Goal: Information Seeking & Learning: Understand process/instructions

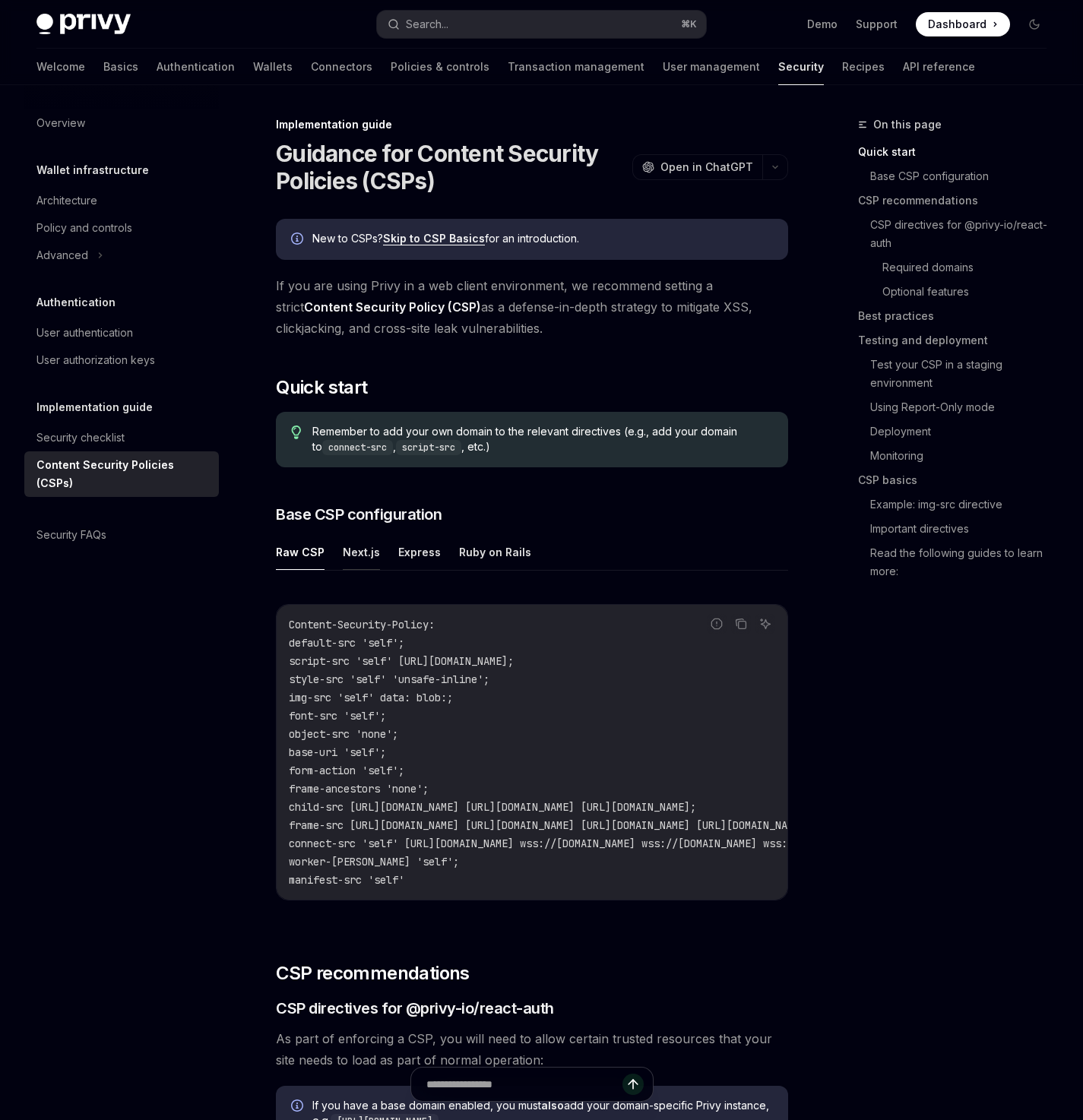
click at [349, 548] on button "Next.js" at bounding box center [361, 551] width 37 height 35
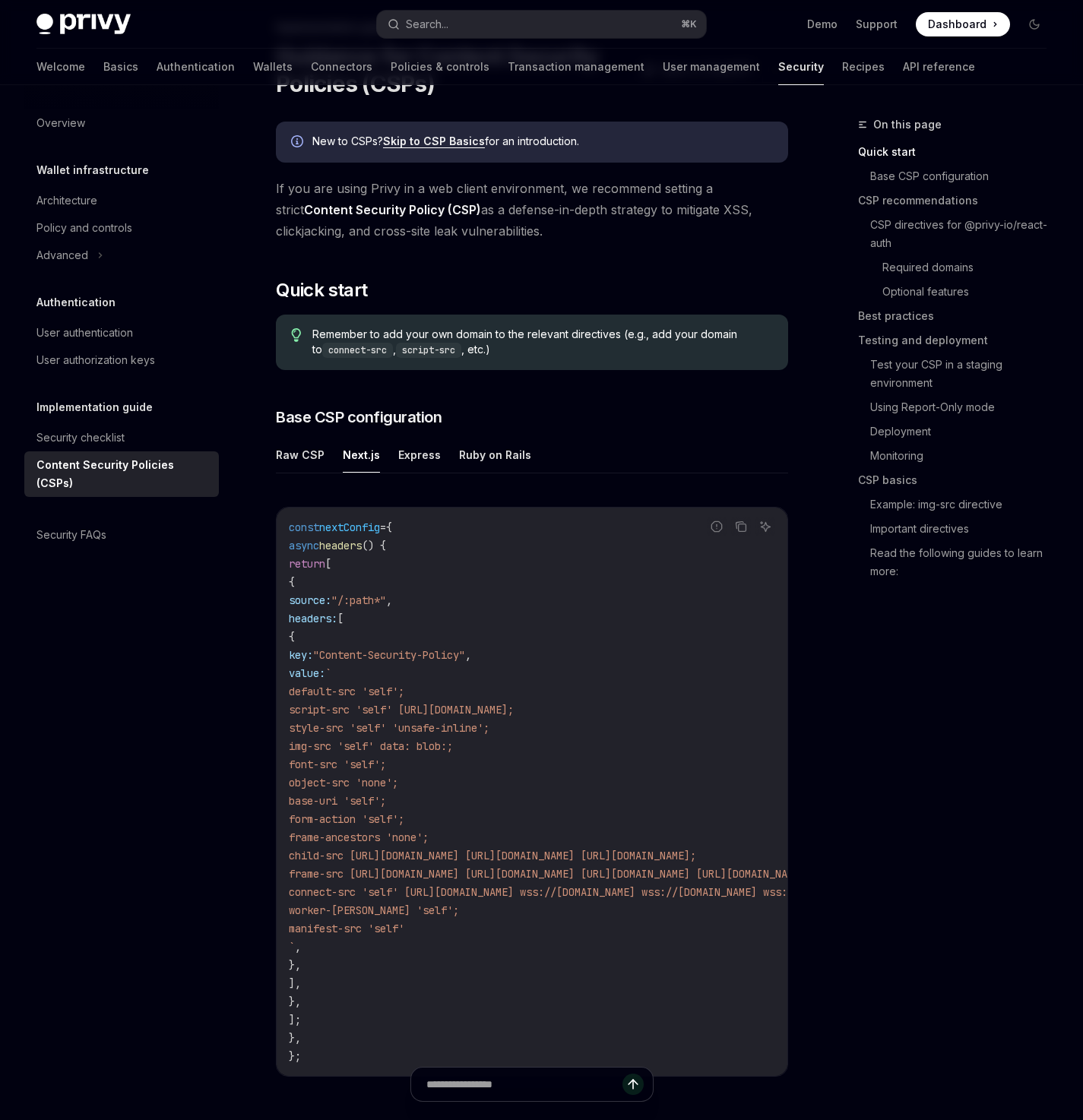
scroll to position [99, 0]
click at [288, 446] on button "Raw CSP" at bounding box center [300, 453] width 49 height 35
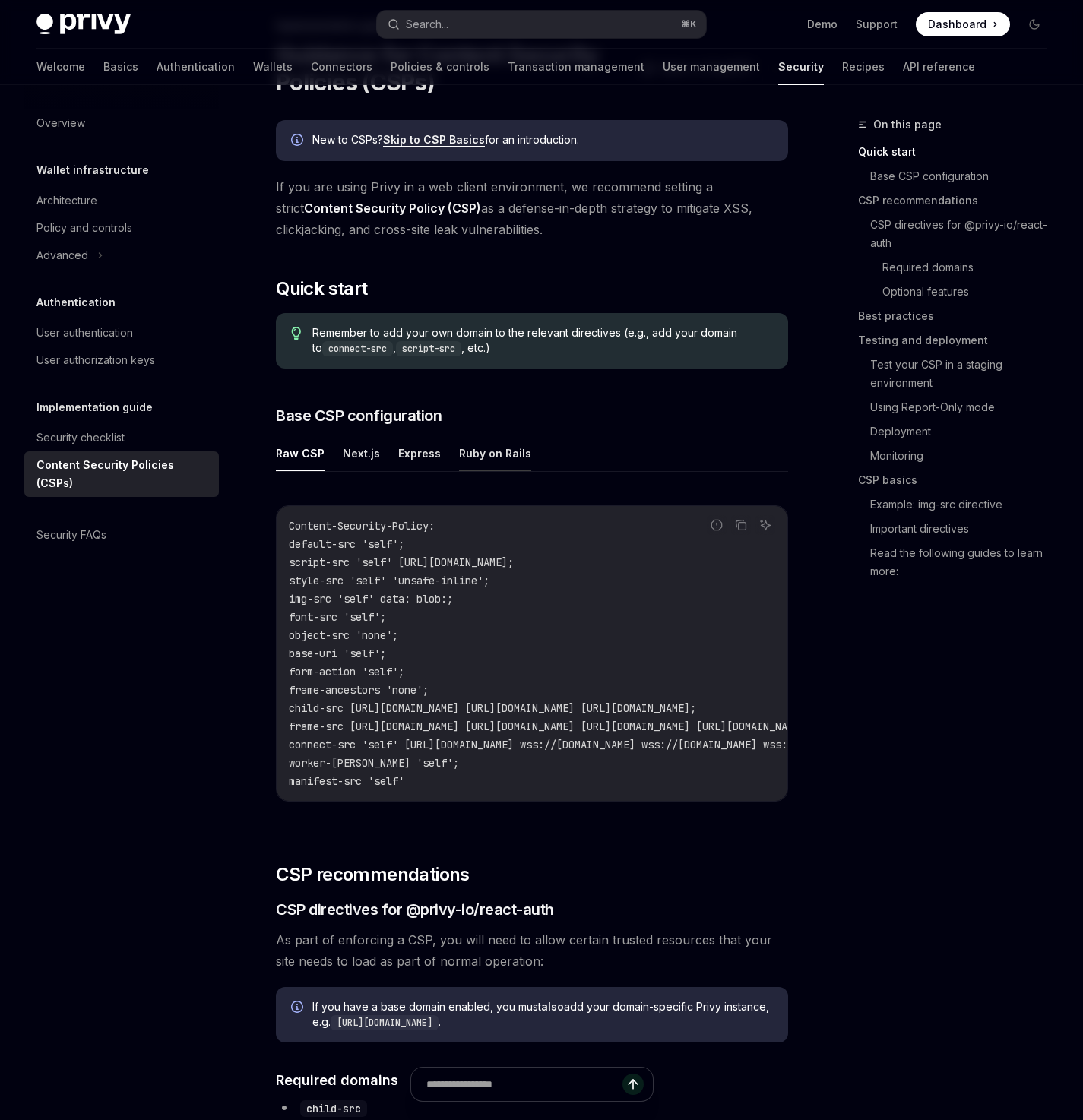
click at [503, 456] on button "Ruby on Rails" at bounding box center [494, 453] width 72 height 35
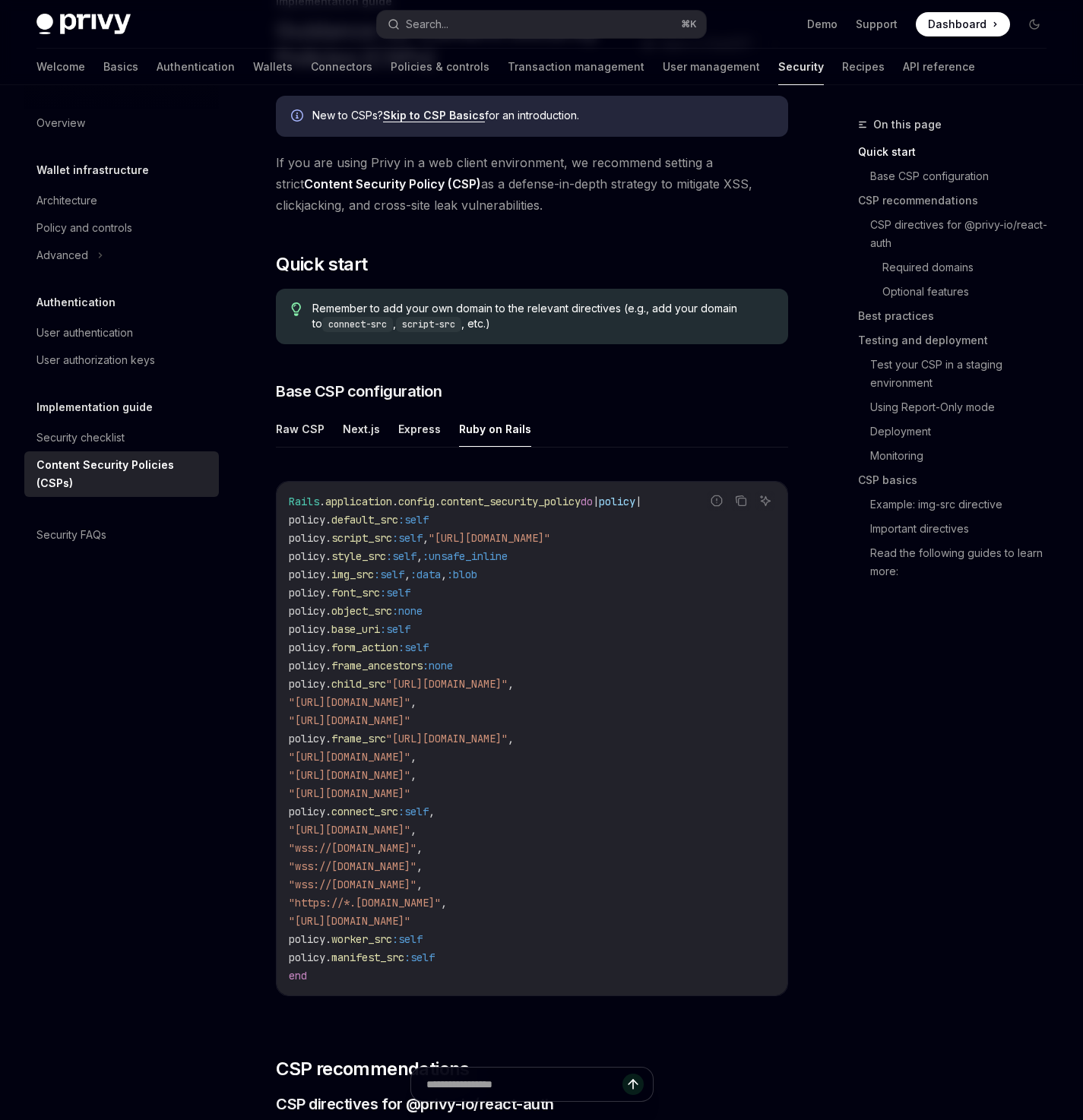
scroll to position [123, 0]
click at [350, 429] on button "Next.js" at bounding box center [361, 428] width 37 height 35
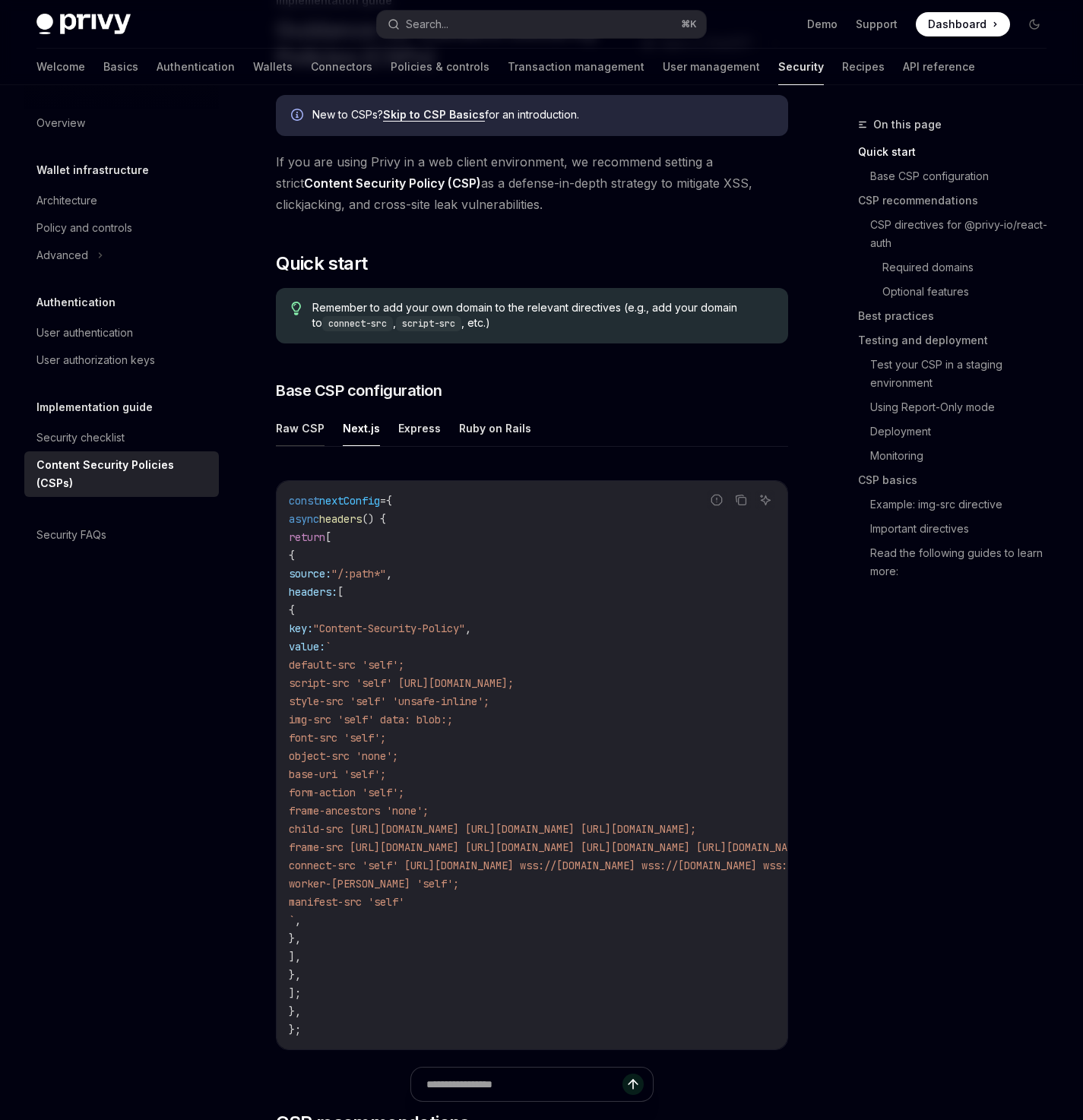
click at [306, 428] on button "Raw CSP" at bounding box center [300, 428] width 49 height 35
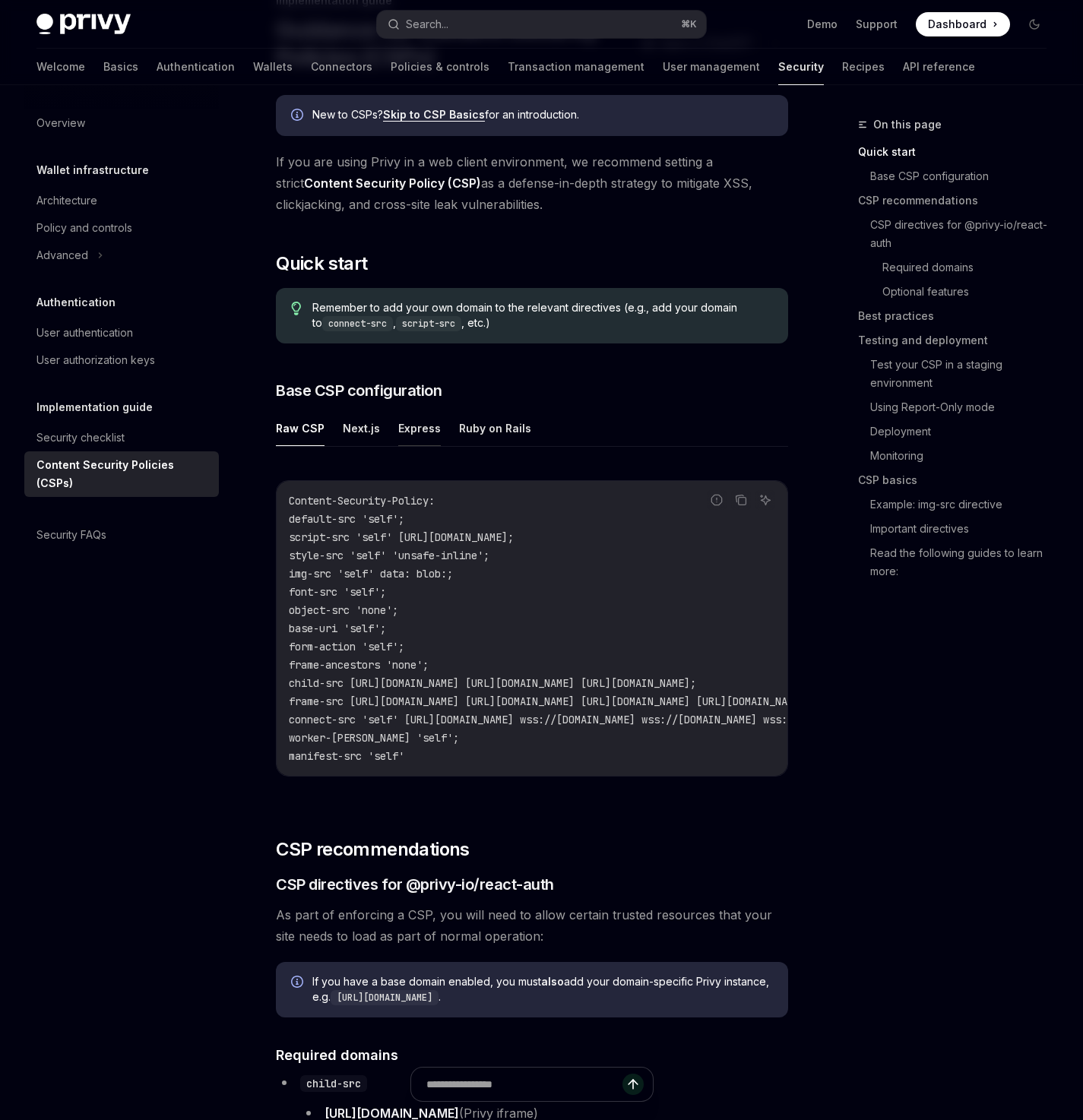
click at [416, 430] on button "Express" at bounding box center [419, 428] width 42 height 35
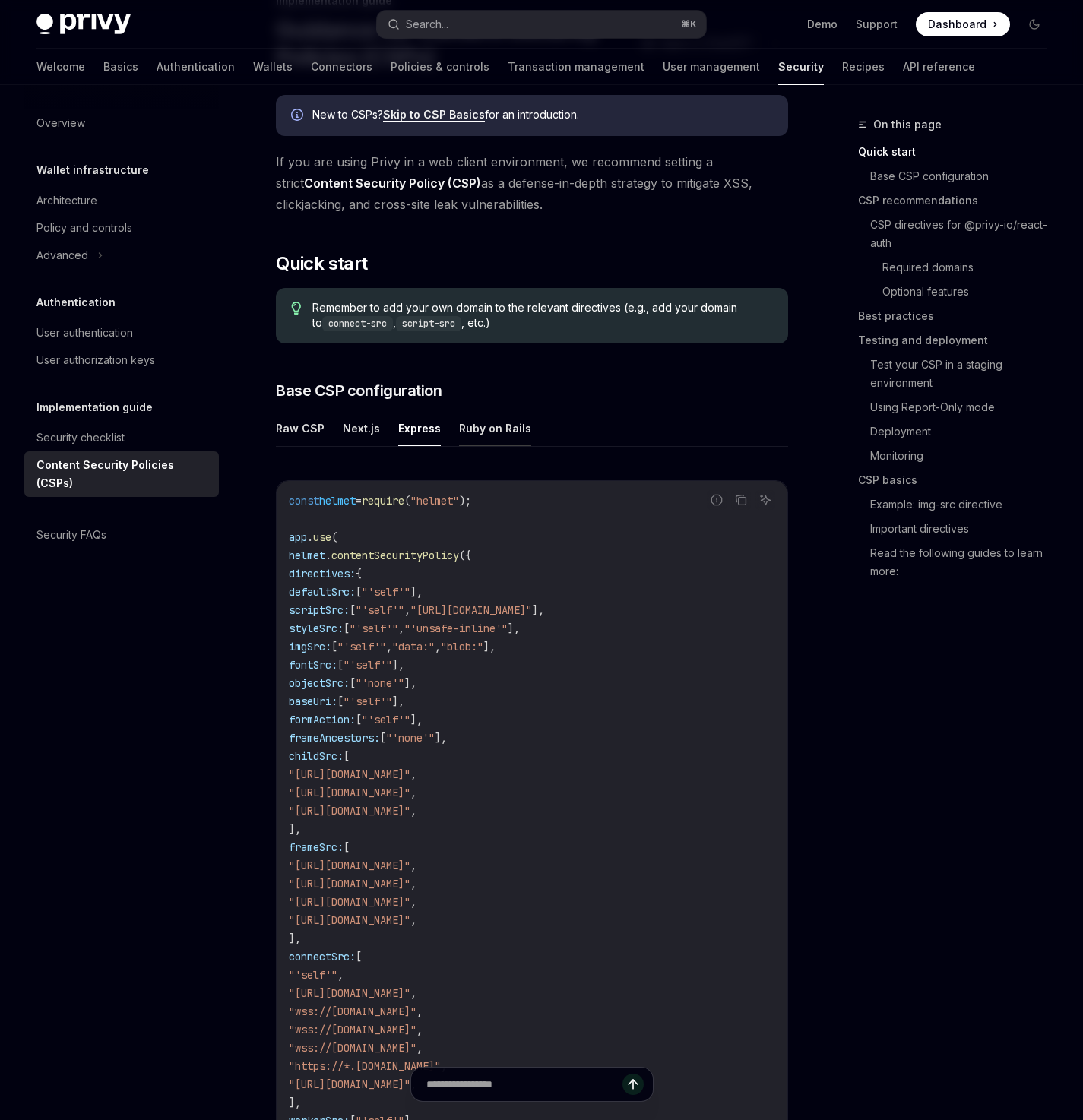
click at [472, 431] on button "Ruby on Rails" at bounding box center [494, 428] width 72 height 35
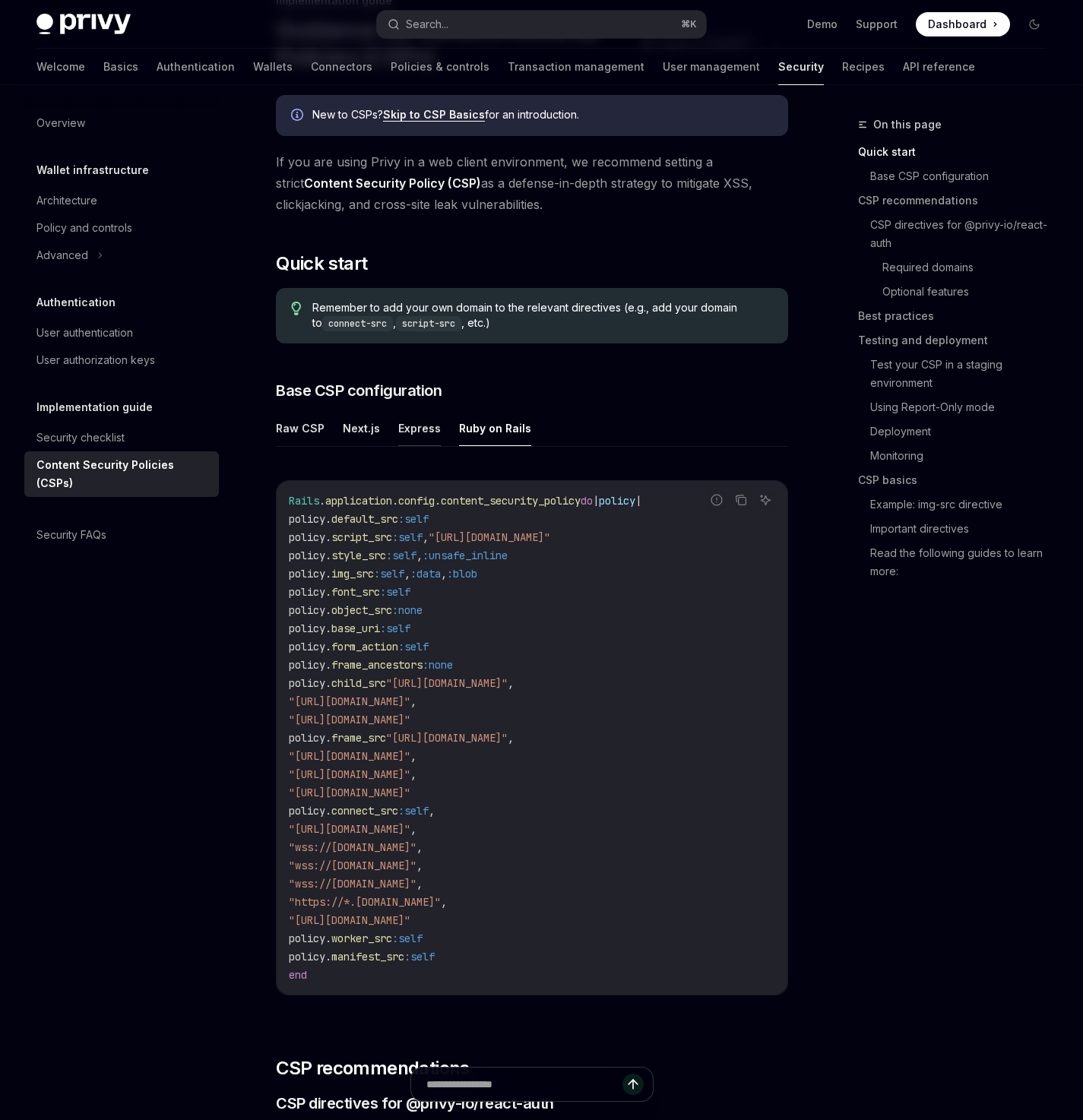
click at [415, 426] on button "Express" at bounding box center [419, 428] width 42 height 35
type textarea "*"
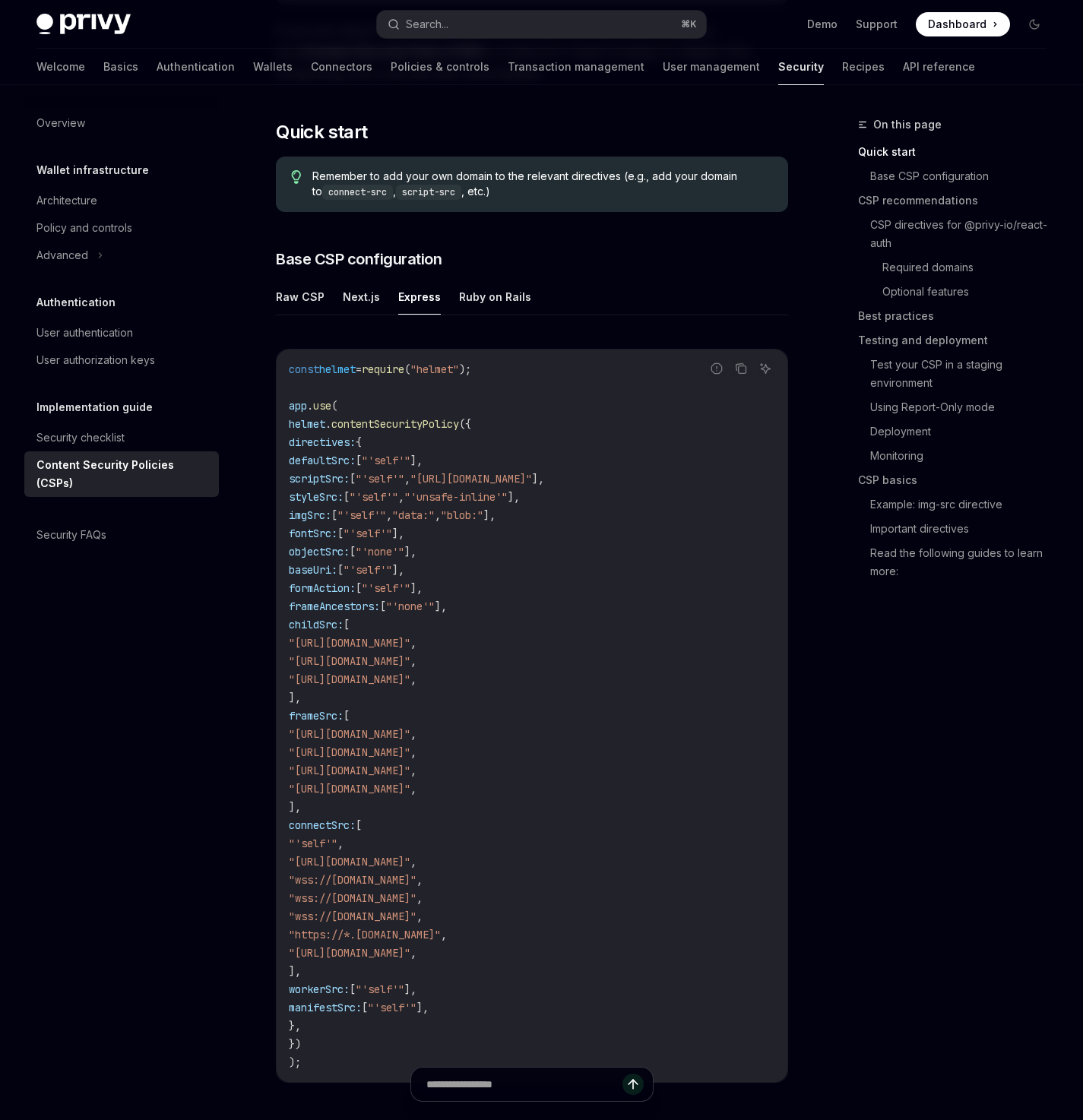
scroll to position [261, 0]
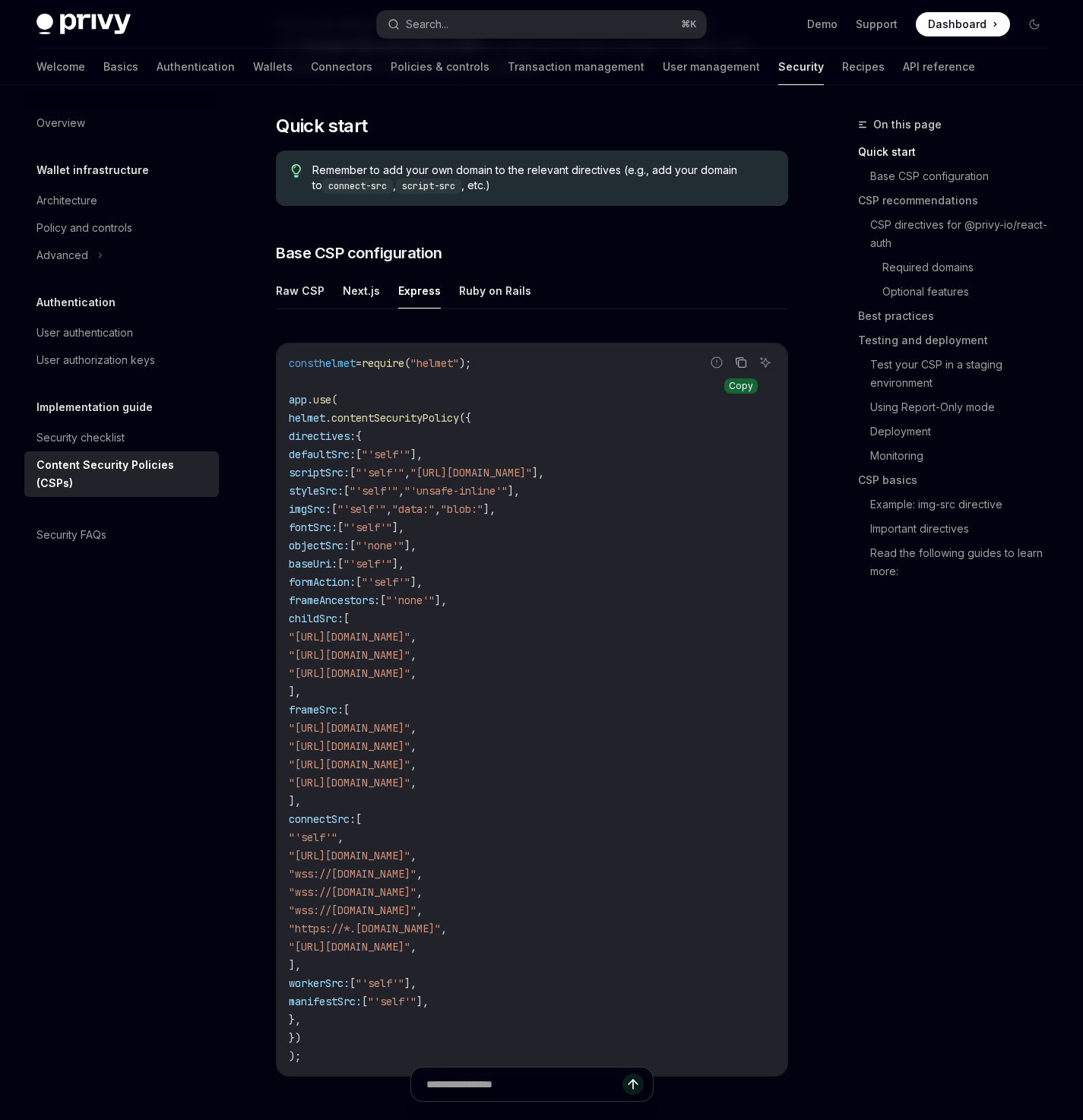
click at [741, 370] on button "Copy the contents from the code block" at bounding box center [741, 362] width 20 height 20
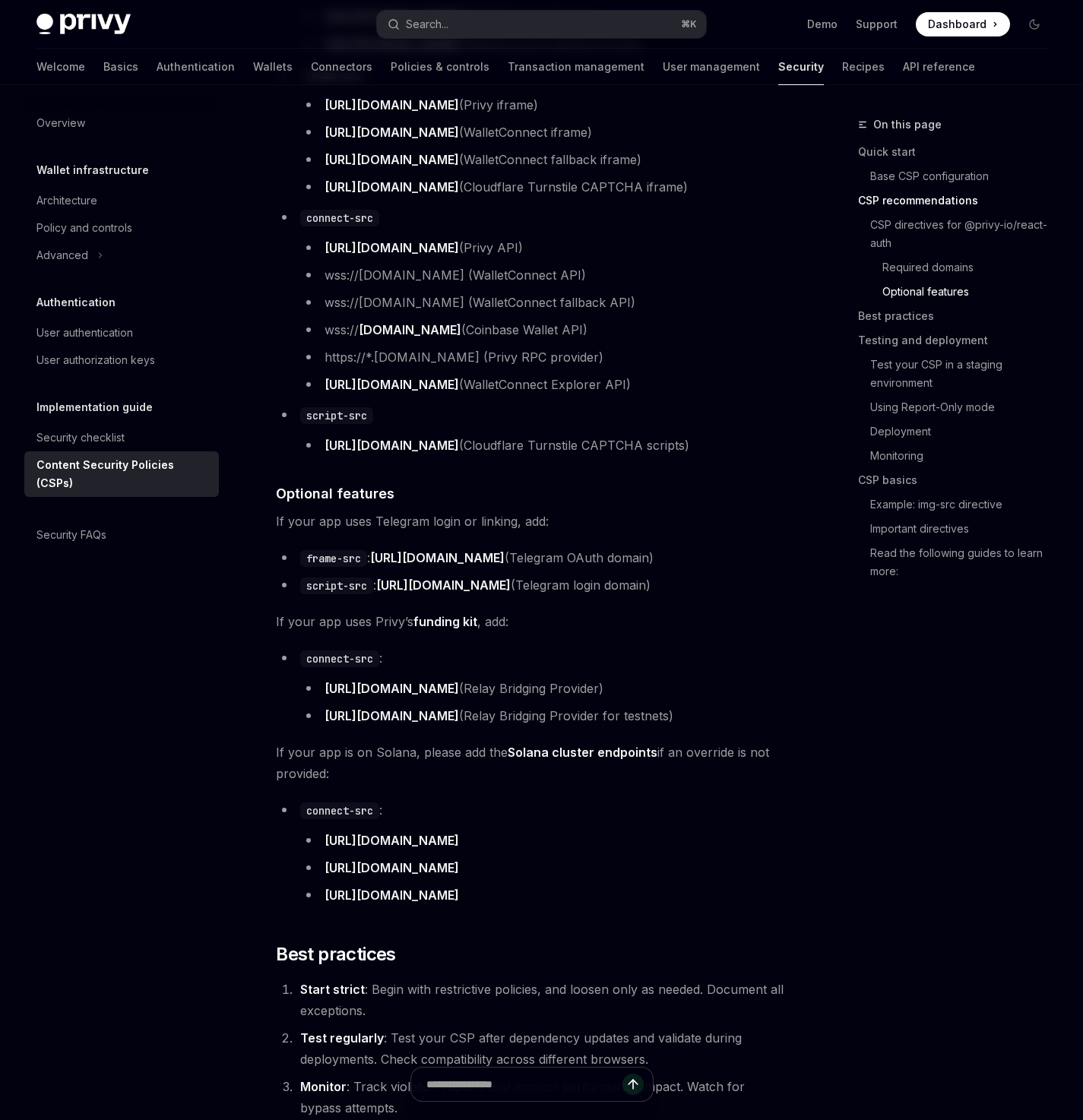
scroll to position [1655, 0]
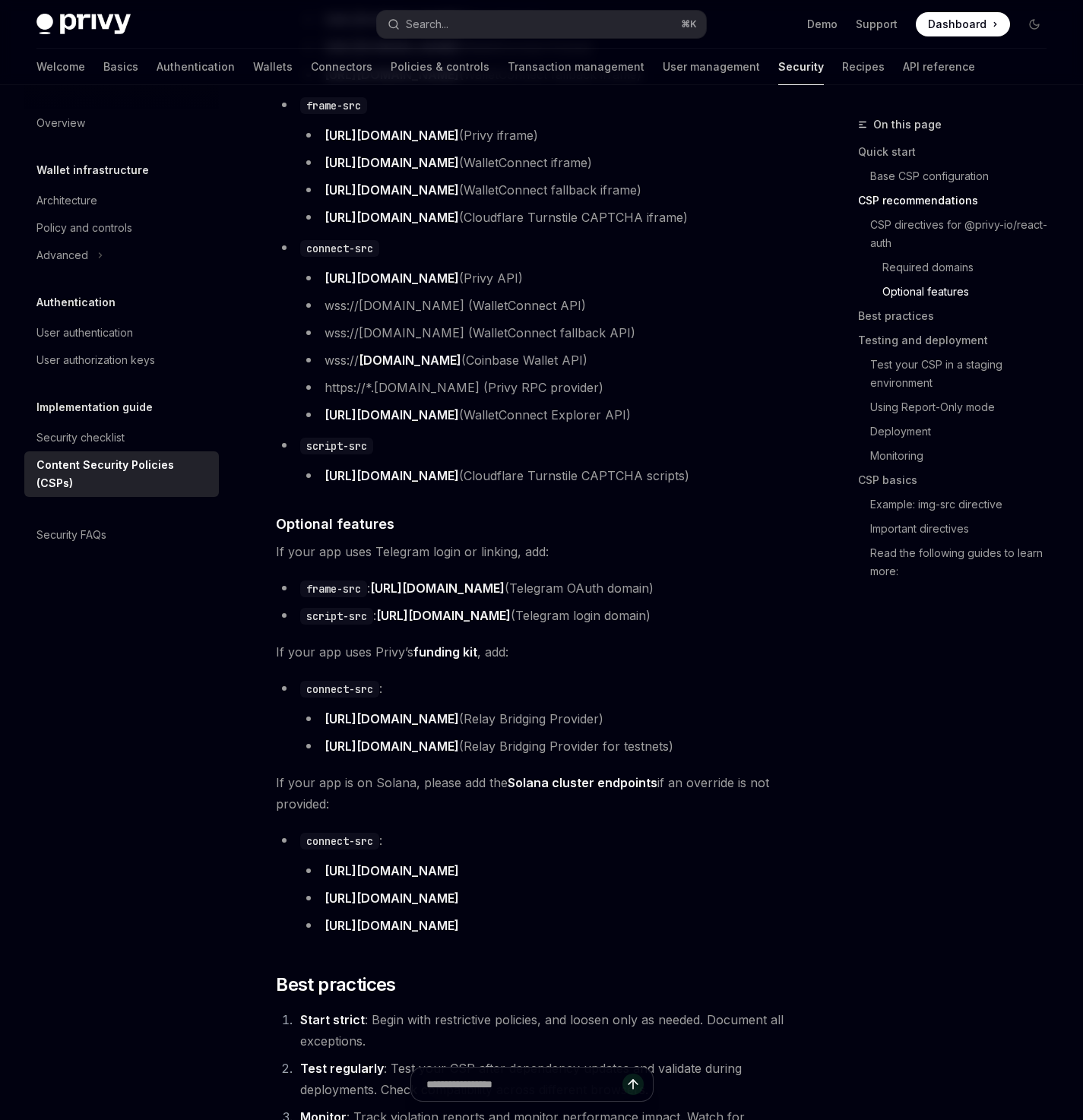
click at [674, 425] on ul "child-src https://auth.privy.io (Privy iframe) https://verify.walletconnect.com…" at bounding box center [531, 233] width 512 height 507
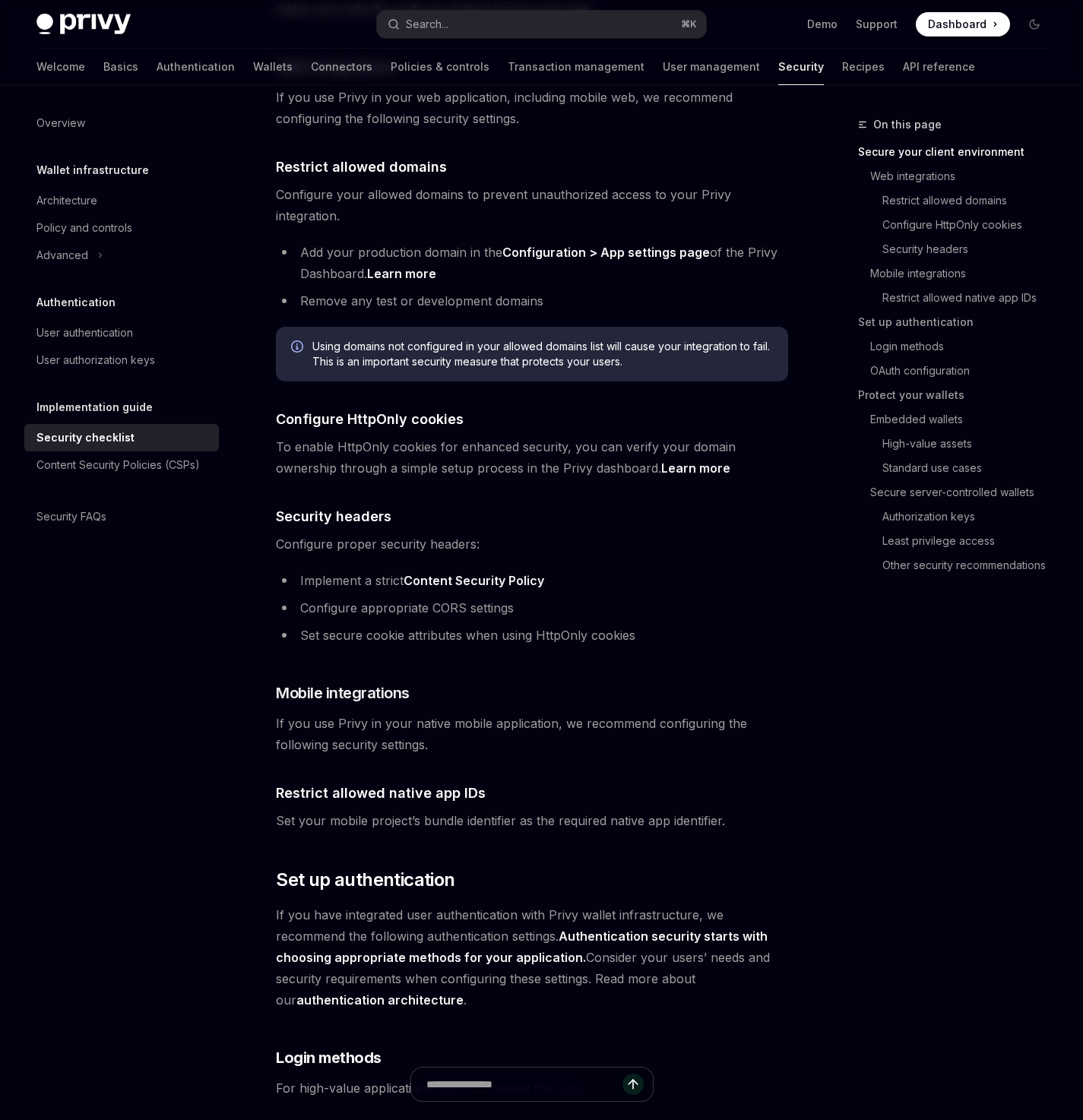
scroll to position [679, 0]
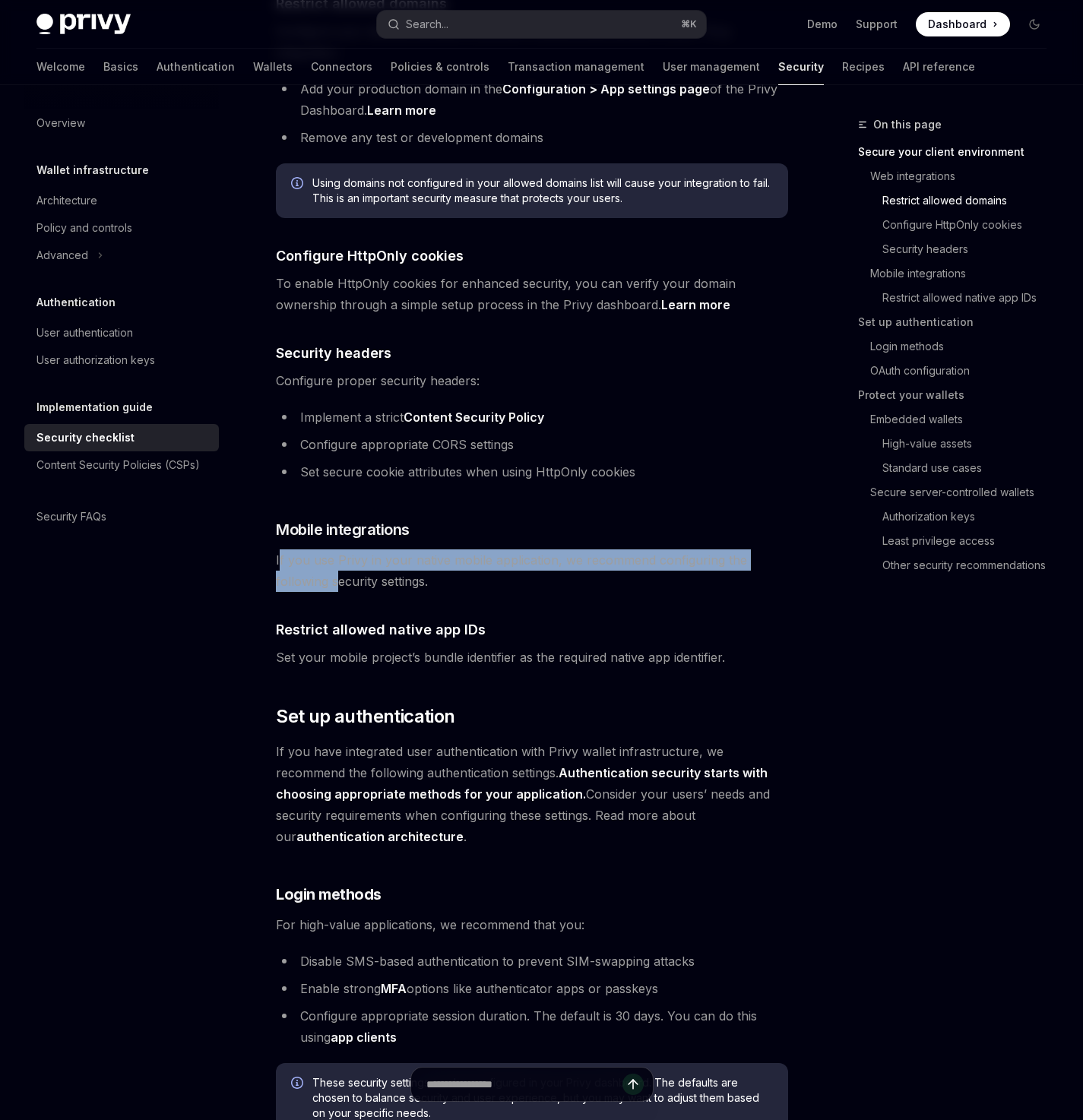
drag, startPoint x: 282, startPoint y: 564, endPoint x: 339, endPoint y: 586, distance: 61.1
click at [338, 586] on span "If you use Privy in your native mobile application, we recommend configuring th…" at bounding box center [531, 571] width 512 height 42
click at [339, 586] on span "If you use Privy in your native mobile application, we recommend configuring th…" at bounding box center [531, 571] width 512 height 42
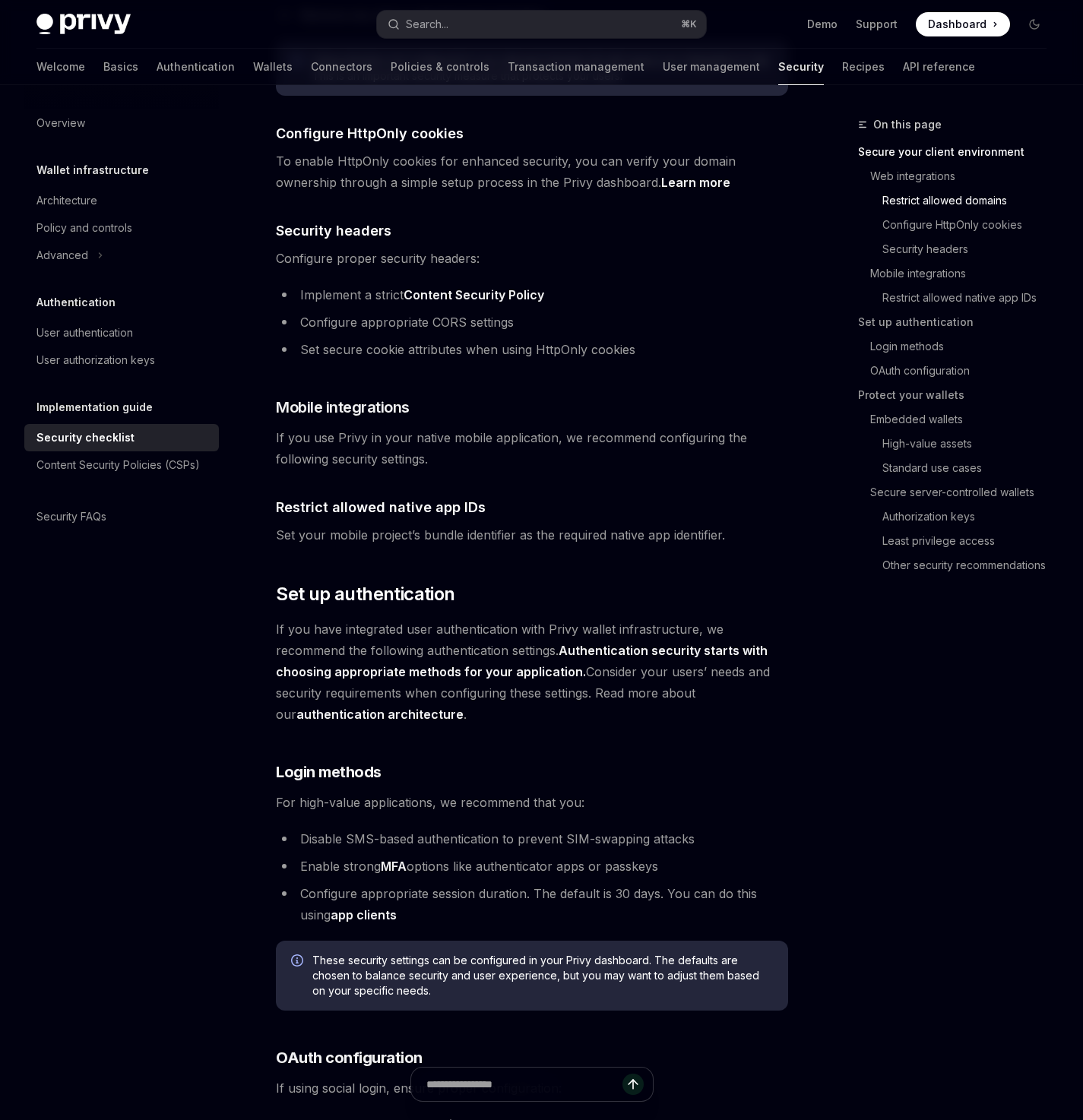
scroll to position [806, 0]
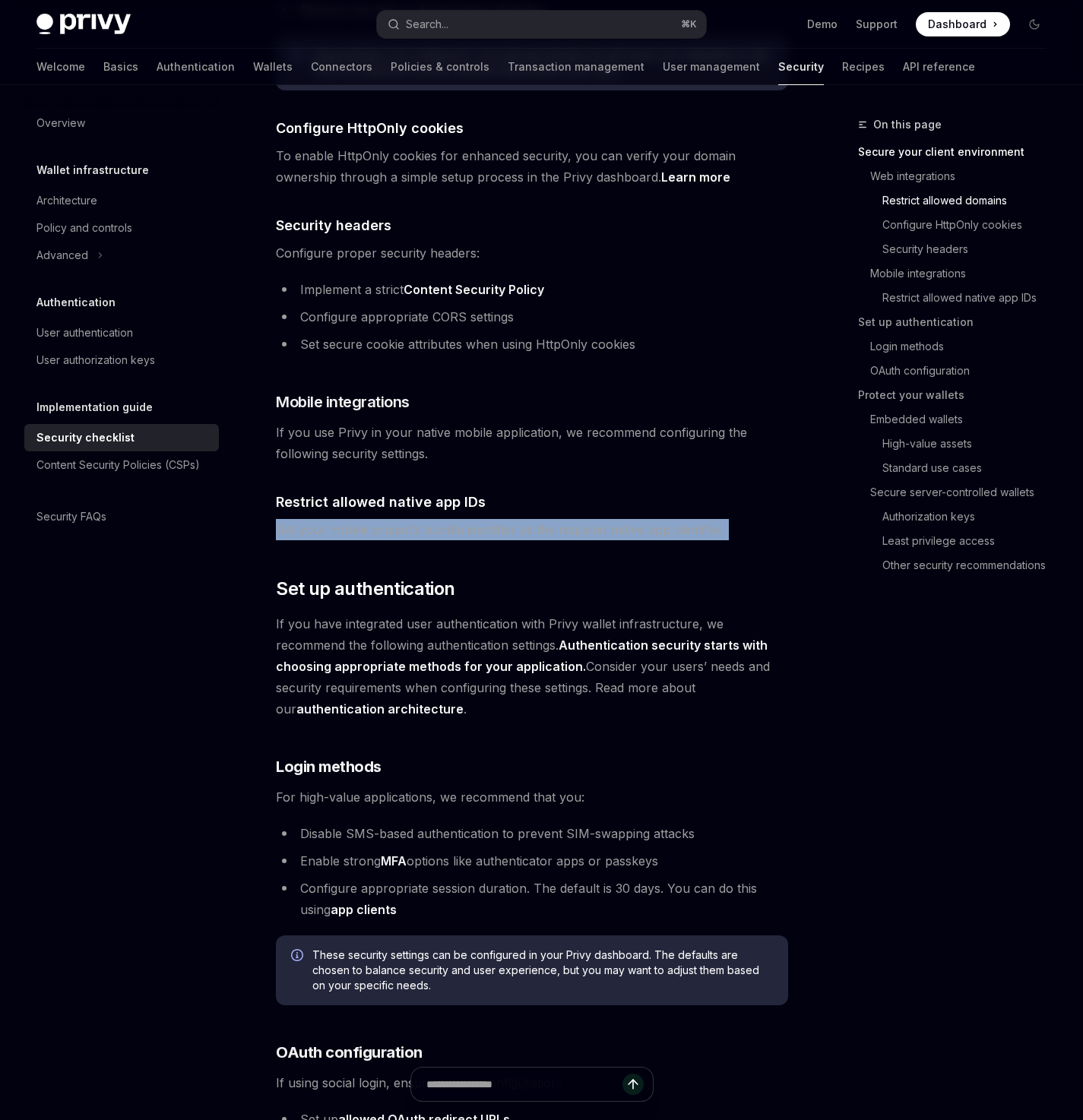
drag, startPoint x: 302, startPoint y: 531, endPoint x: 488, endPoint y: 541, distance: 186.3
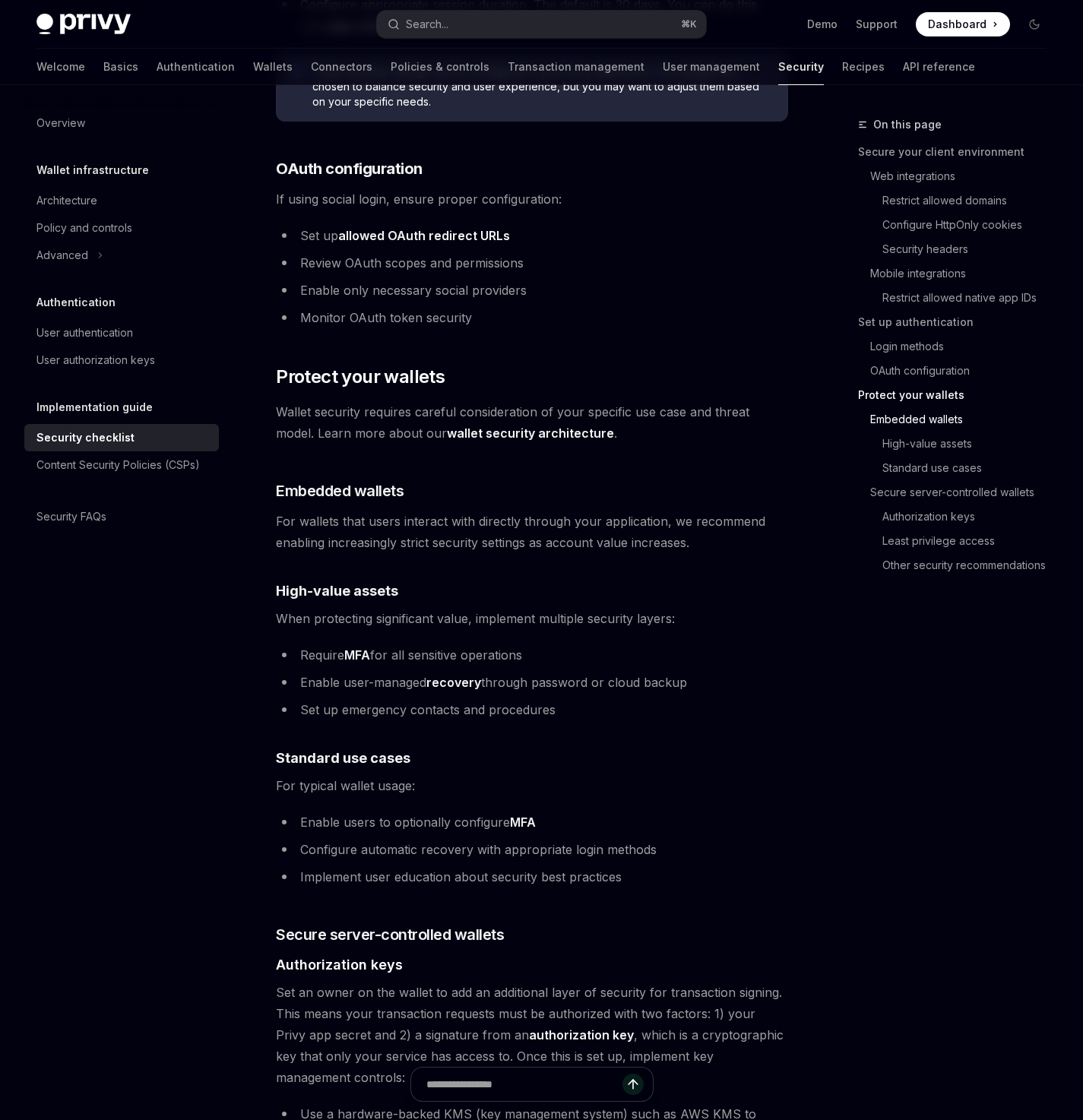
scroll to position [2056, 0]
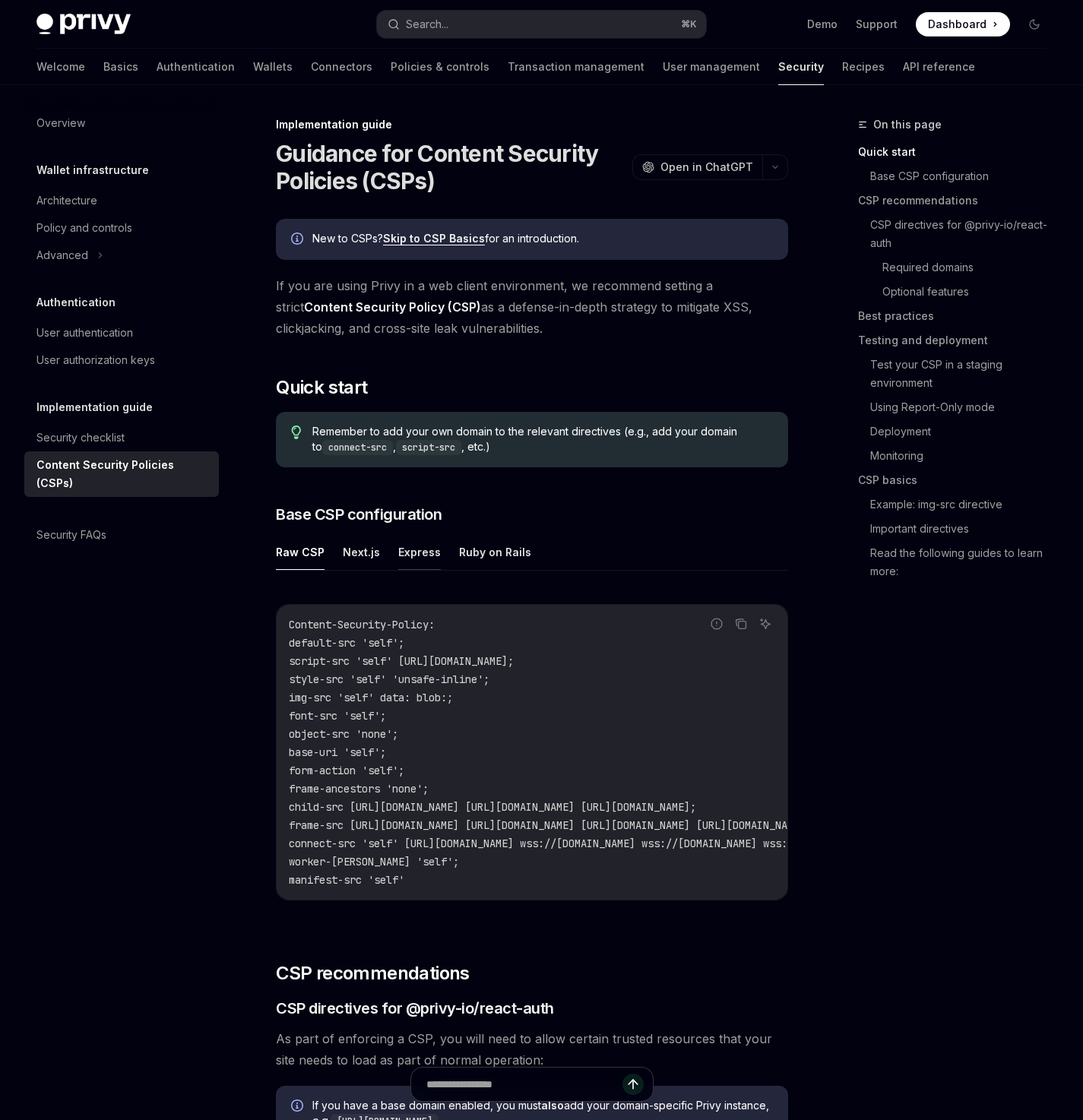
click at [422, 562] on button "Express" at bounding box center [419, 551] width 42 height 35
type textarea "*"
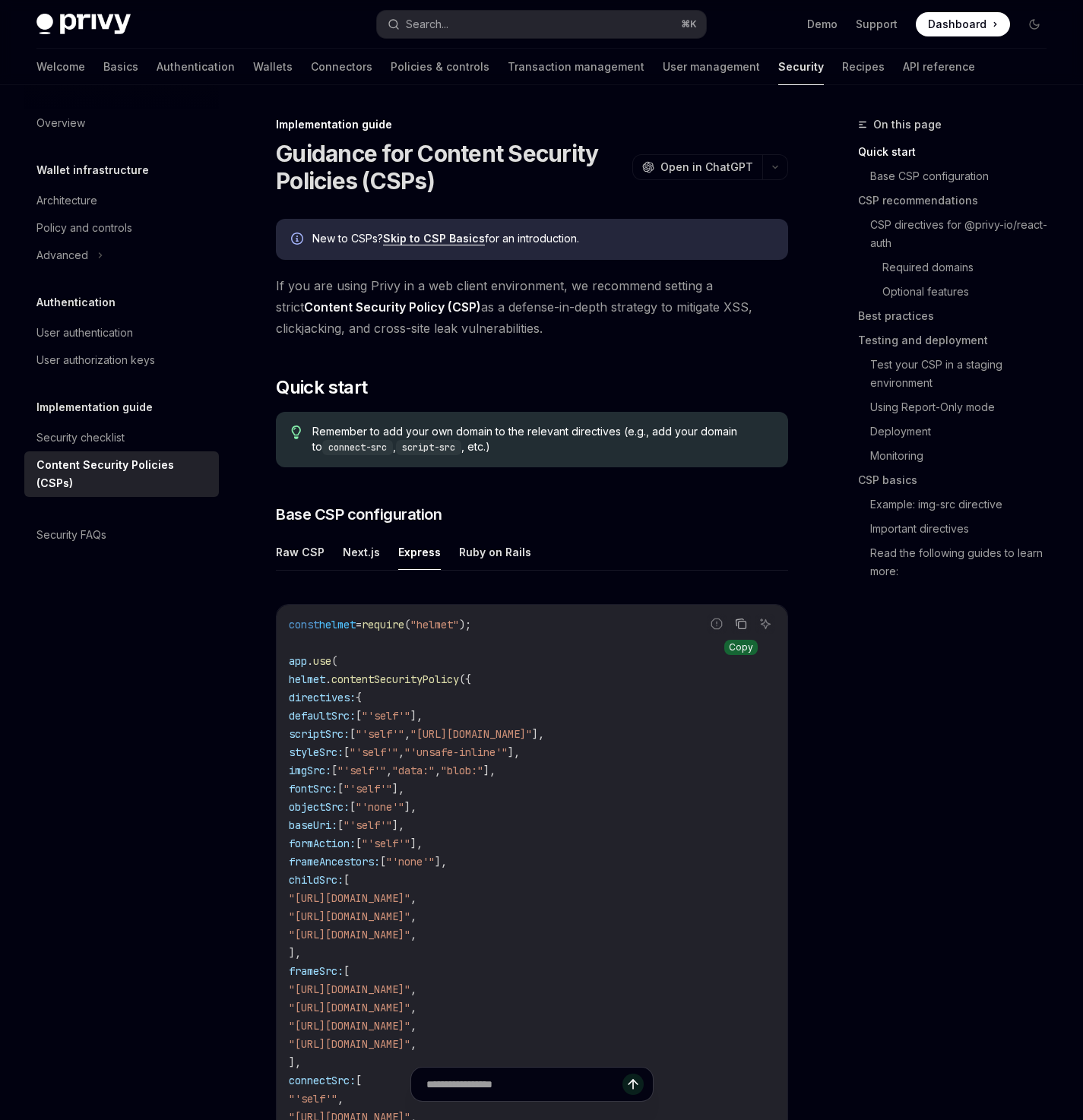
click at [739, 628] on icon "Copy the contents from the code block" at bounding box center [743, 625] width 8 height 8
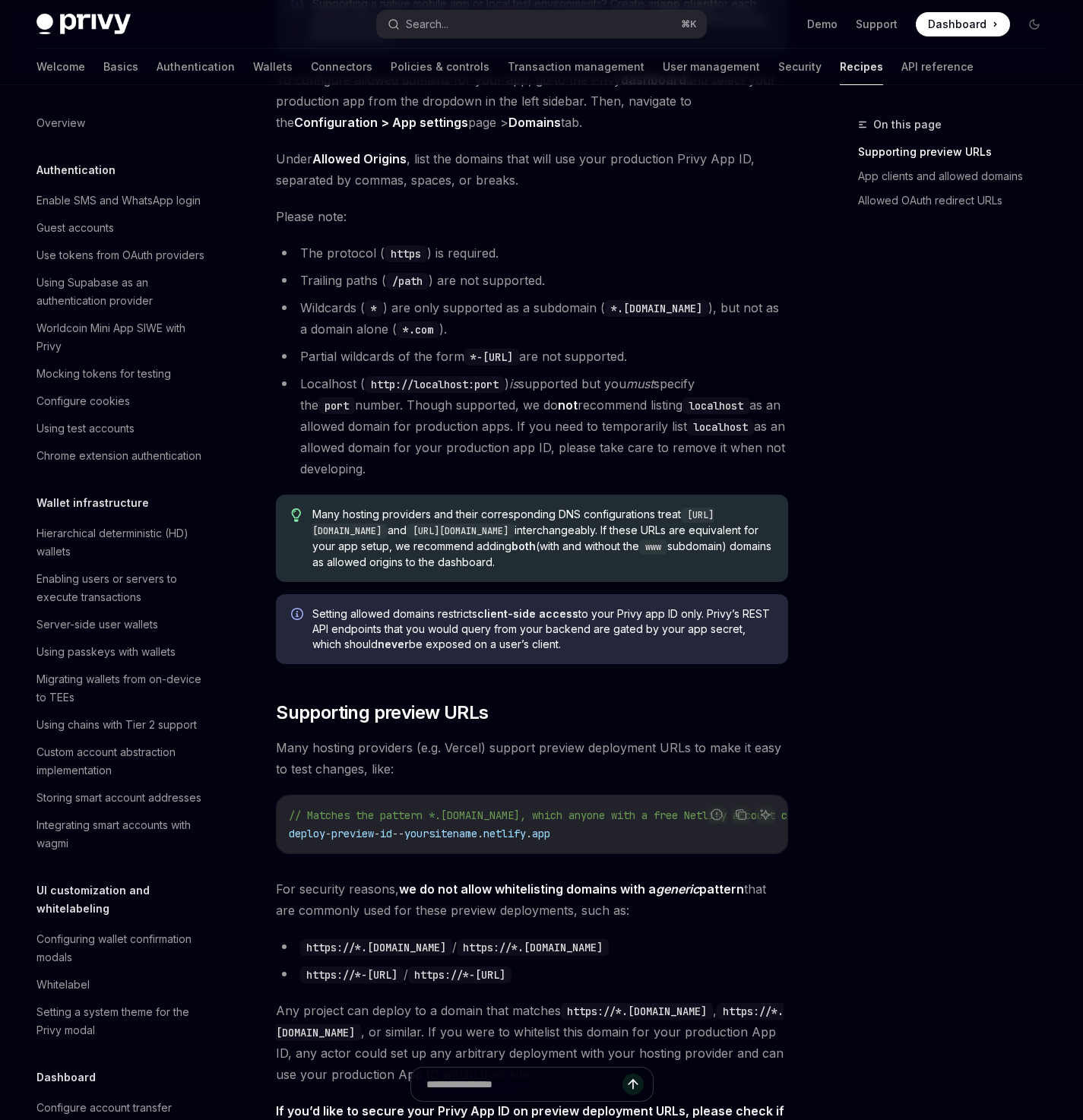
scroll to position [332, 0]
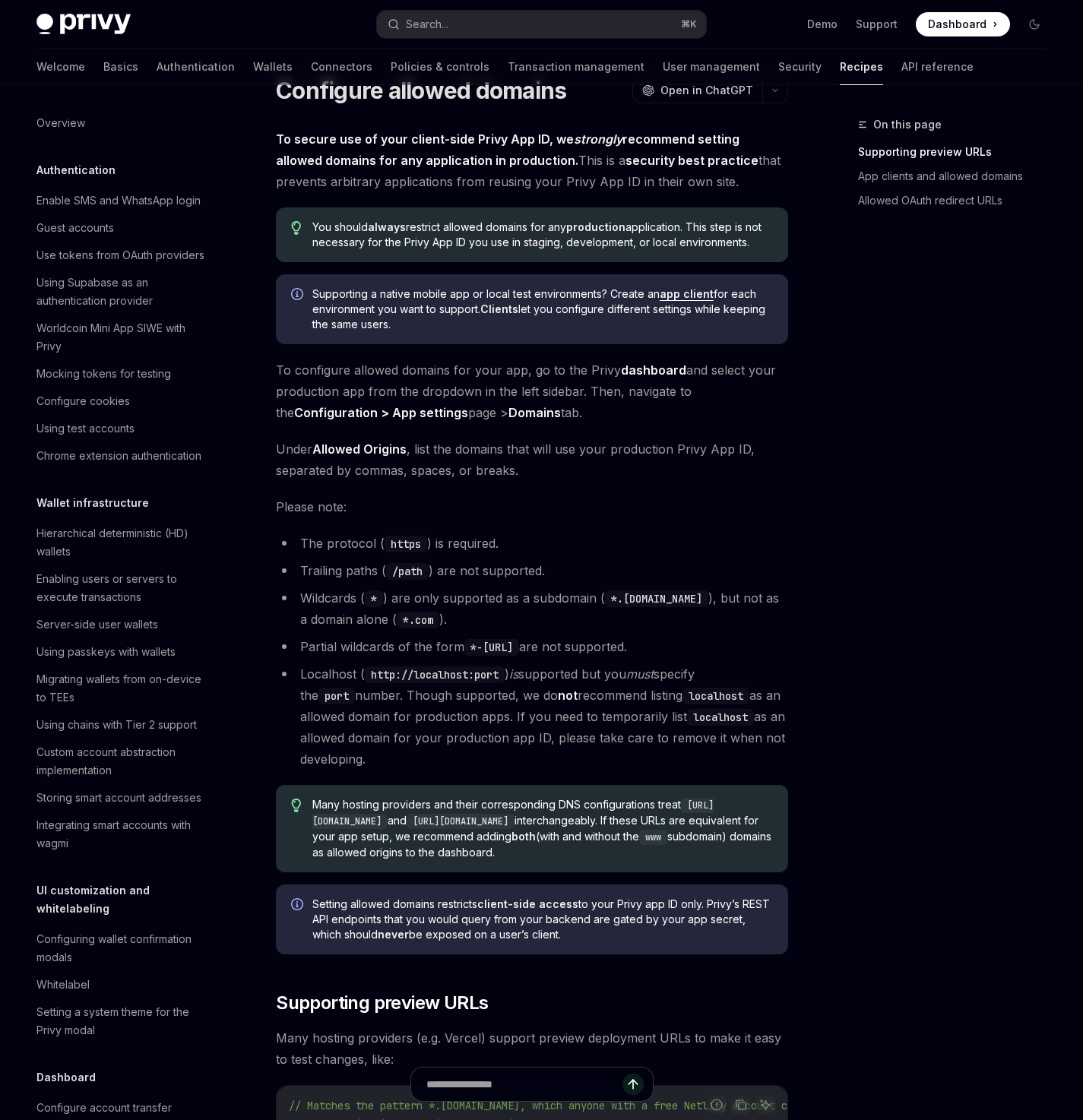
scroll to position [66, 0]
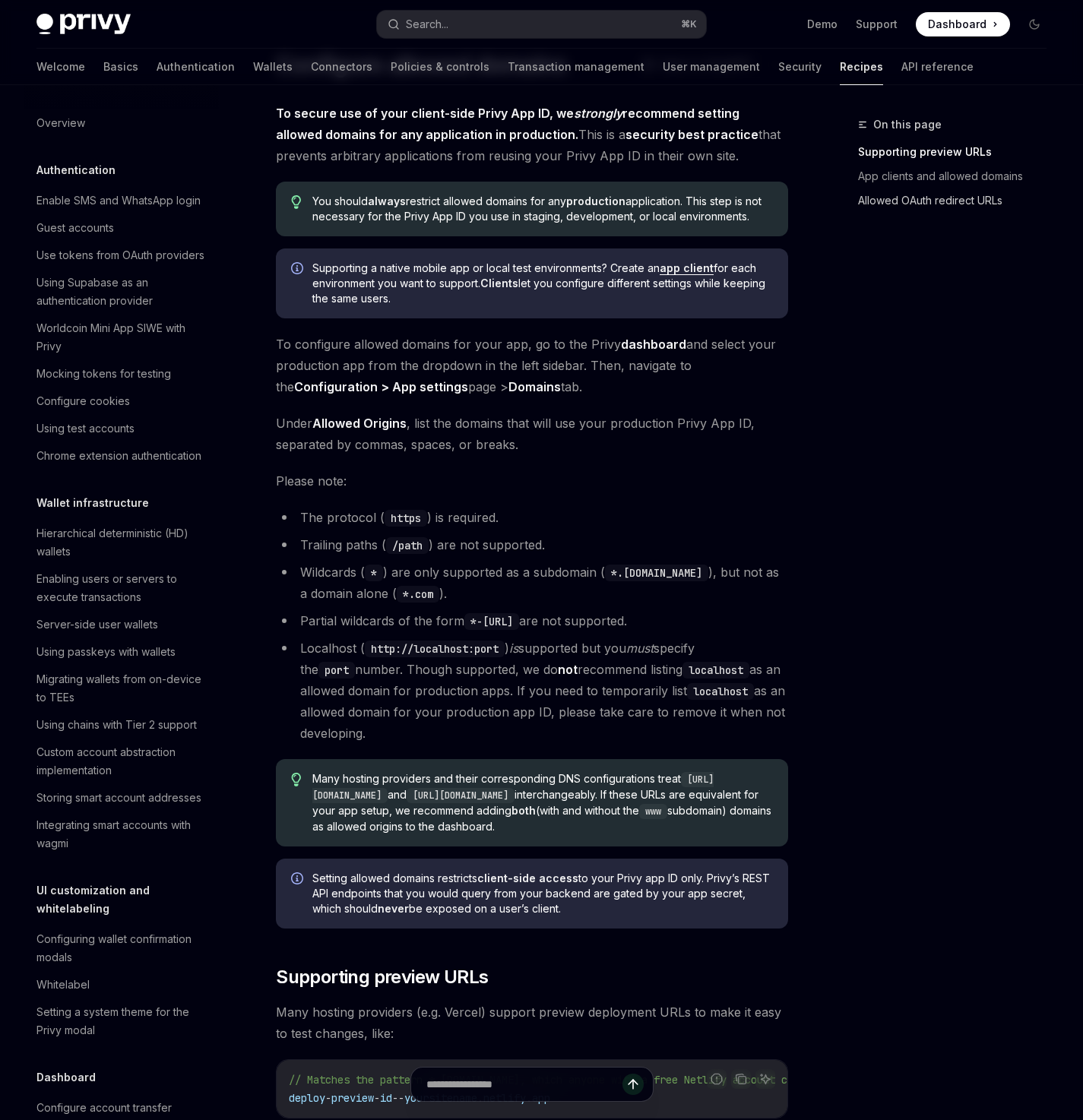
click at [919, 207] on link "Allowed OAuth redirect URLs" at bounding box center [959, 200] width 201 height 24
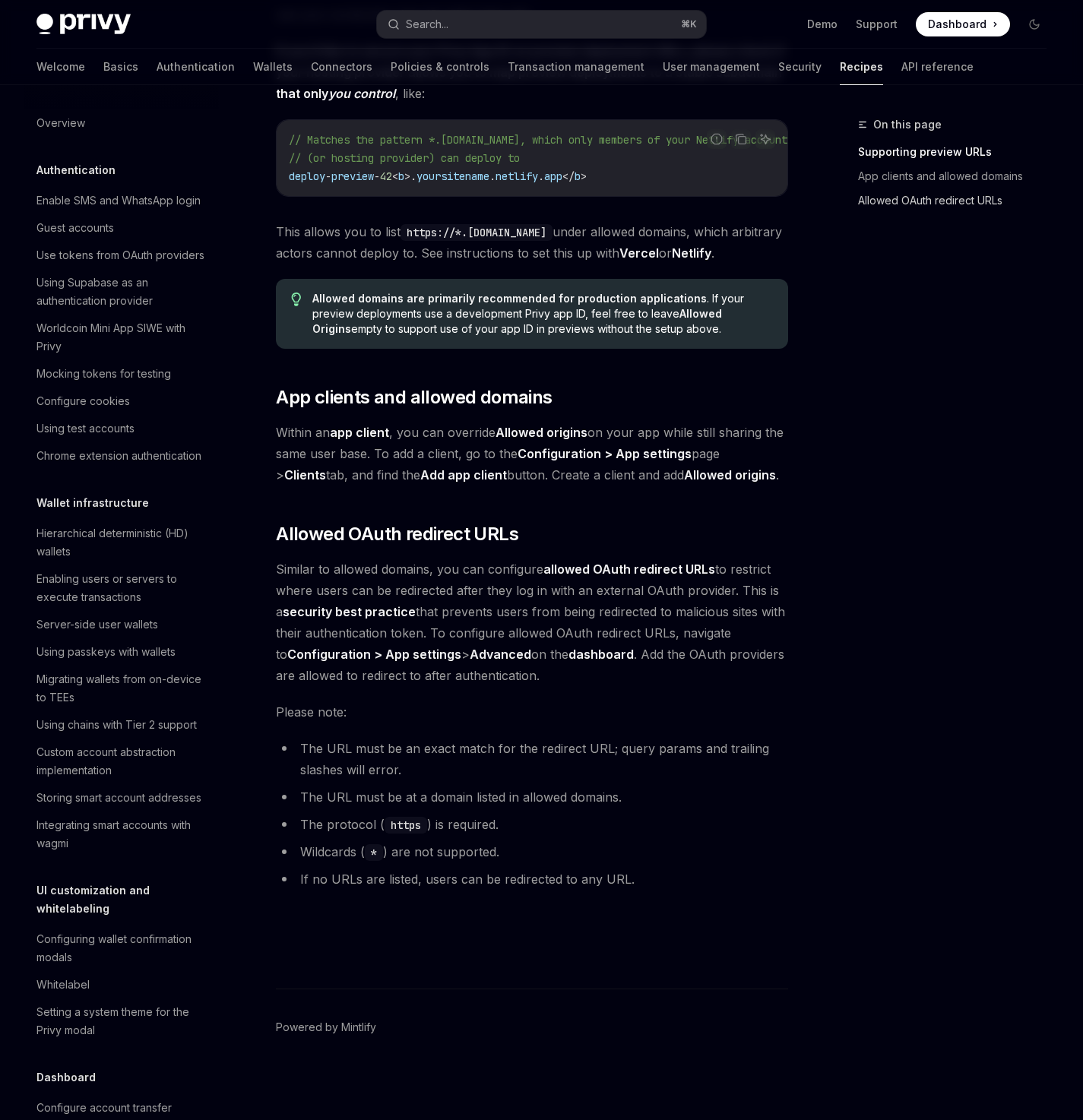
scroll to position [1422, 0]
click at [915, 171] on link "App clients and allowed domains" at bounding box center [959, 175] width 201 height 24
click at [917, 174] on link "App clients and allowed domains" at bounding box center [959, 175] width 201 height 24
click at [918, 175] on link "App clients and allowed domains" at bounding box center [959, 175] width 201 height 24
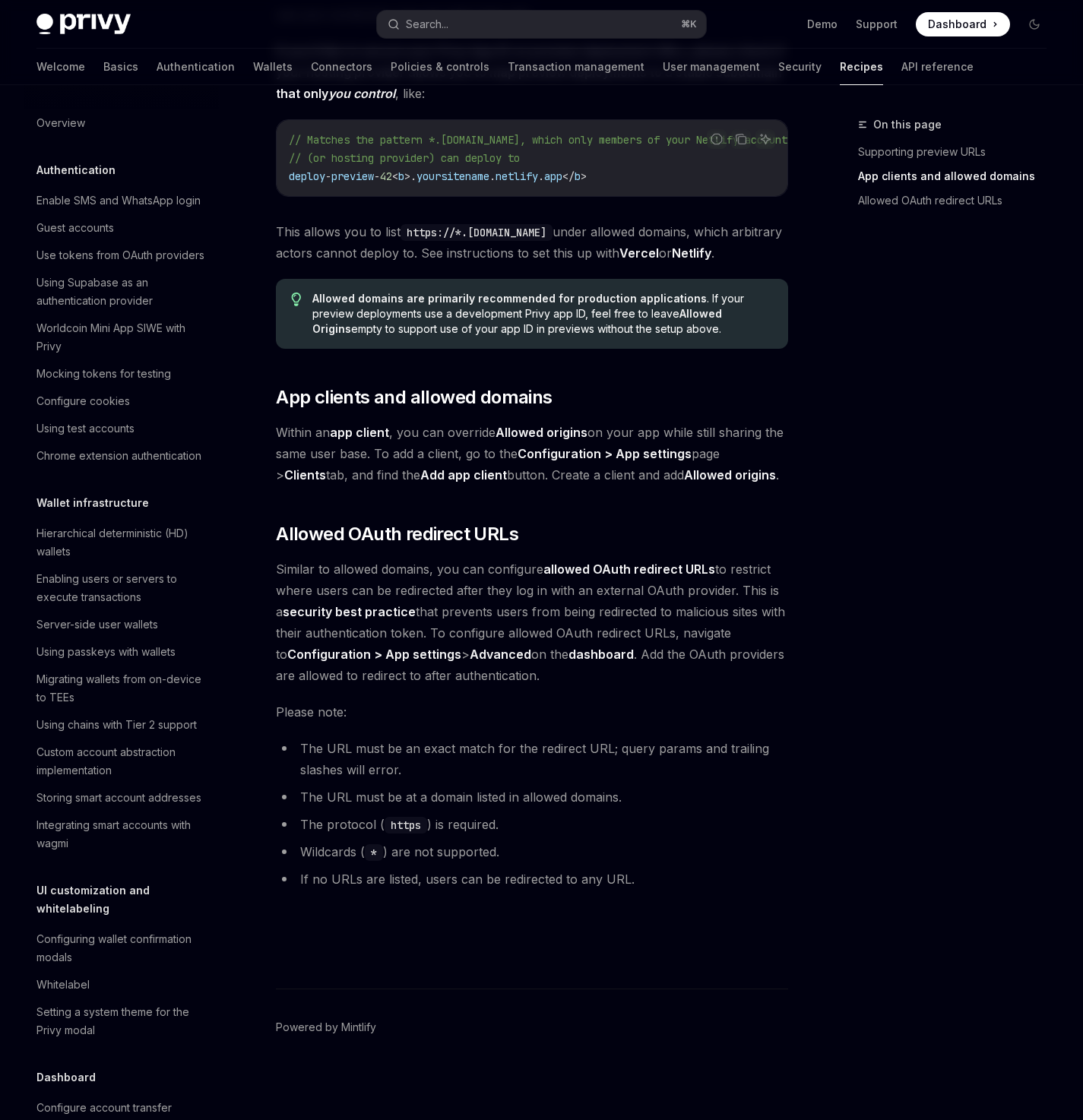
click at [918, 175] on link "App clients and allowed domains" at bounding box center [959, 175] width 201 height 24
